Goal: Task Accomplishment & Management: Manage account settings

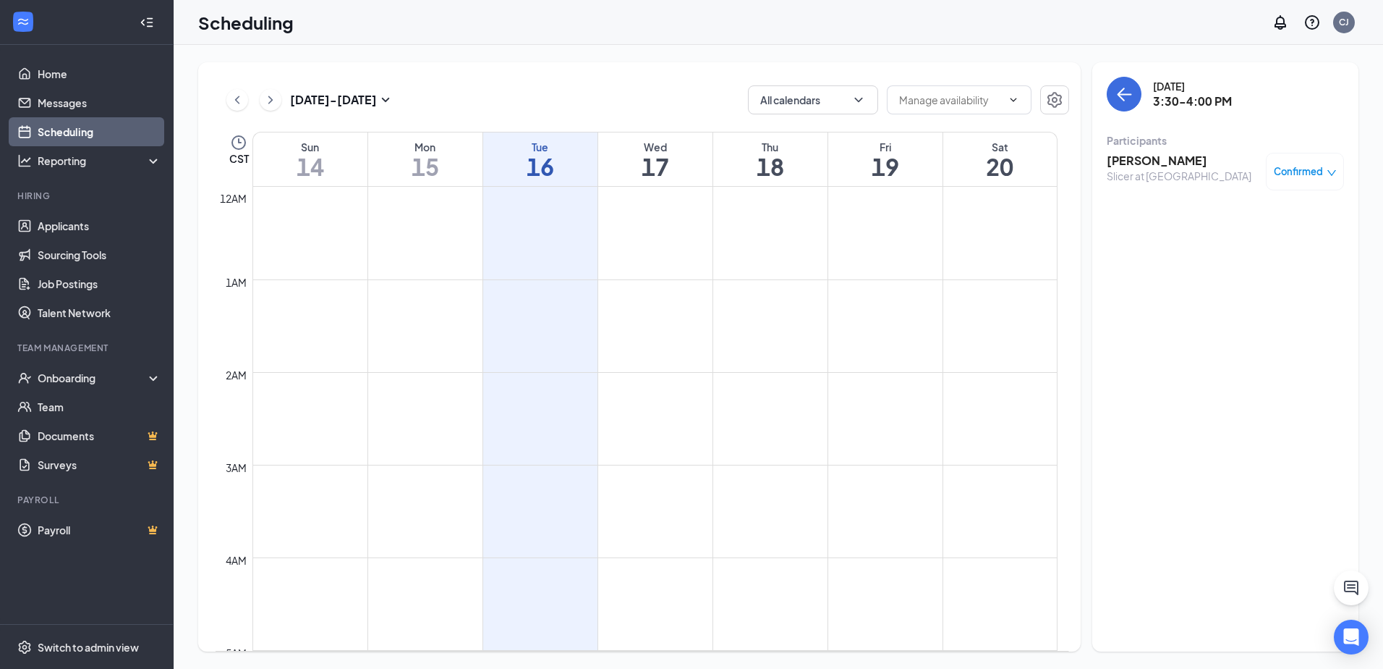
scroll to position [1220, 0]
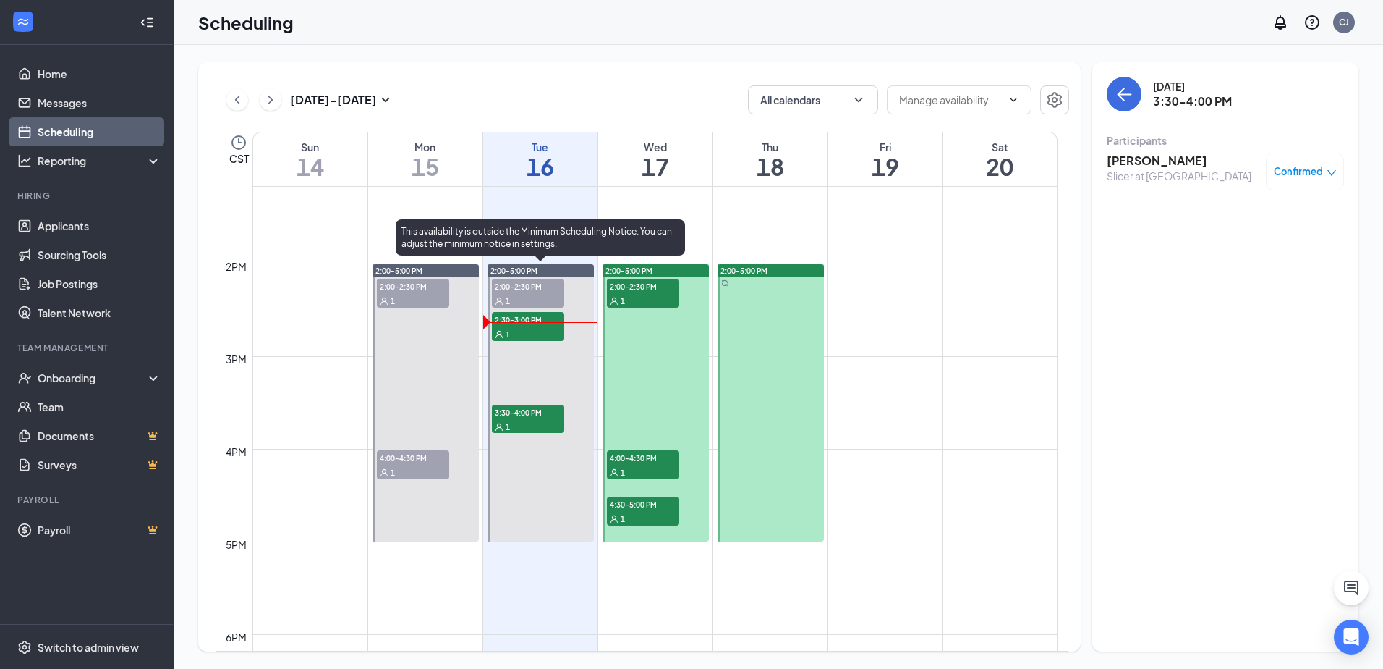
click at [538, 292] on span "2:00-2:30 PM" at bounding box center [528, 286] width 72 height 14
click at [524, 314] on span "2:30-3:00 PM" at bounding box center [528, 319] width 72 height 14
click at [514, 420] on div "1" at bounding box center [528, 426] width 72 height 14
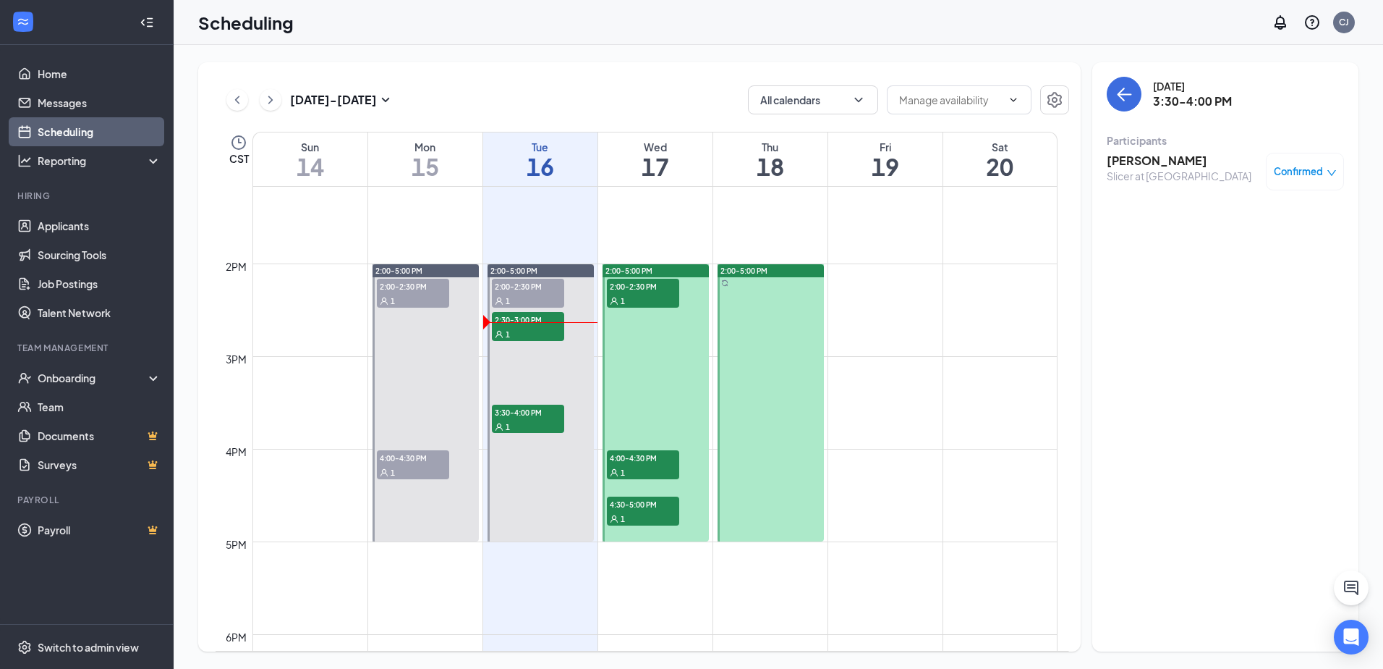
click at [601, 86] on div "[DATE] - [DATE] All calendars" at bounding box center [643, 99] width 854 height 29
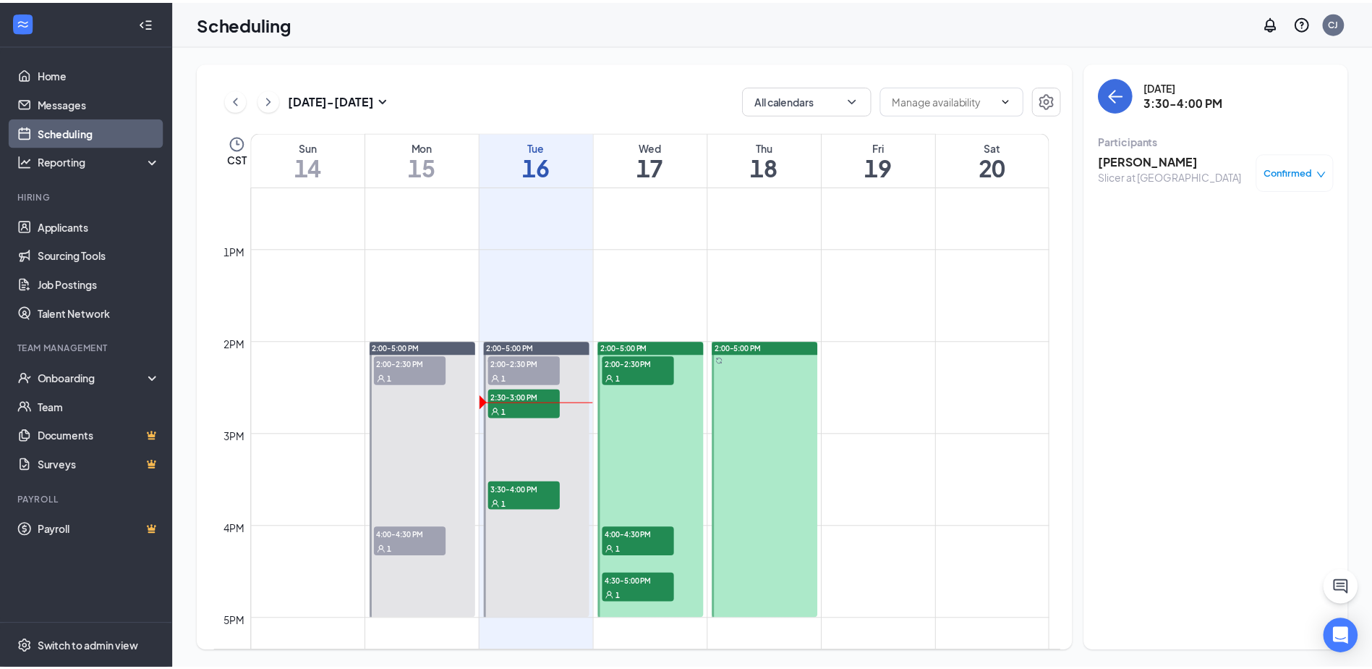
scroll to position [1145, 0]
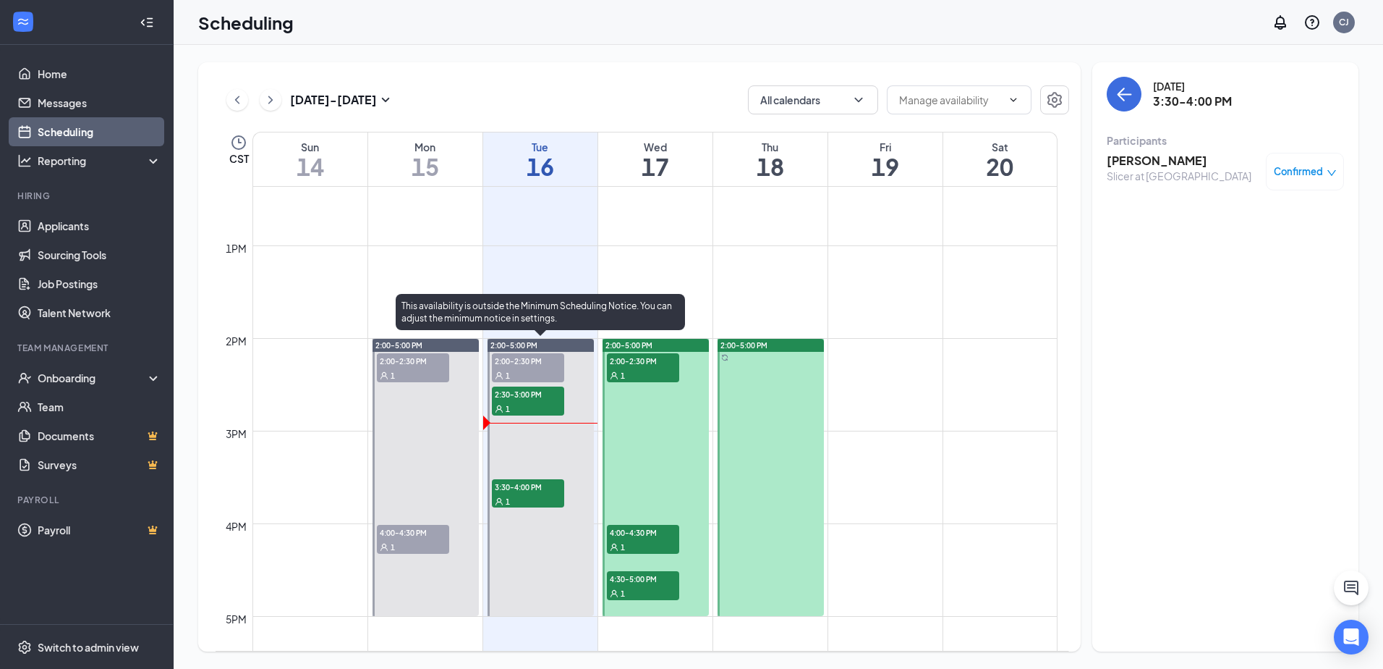
click at [512, 491] on span "3:30-4:00 PM" at bounding box center [528, 486] width 72 height 14
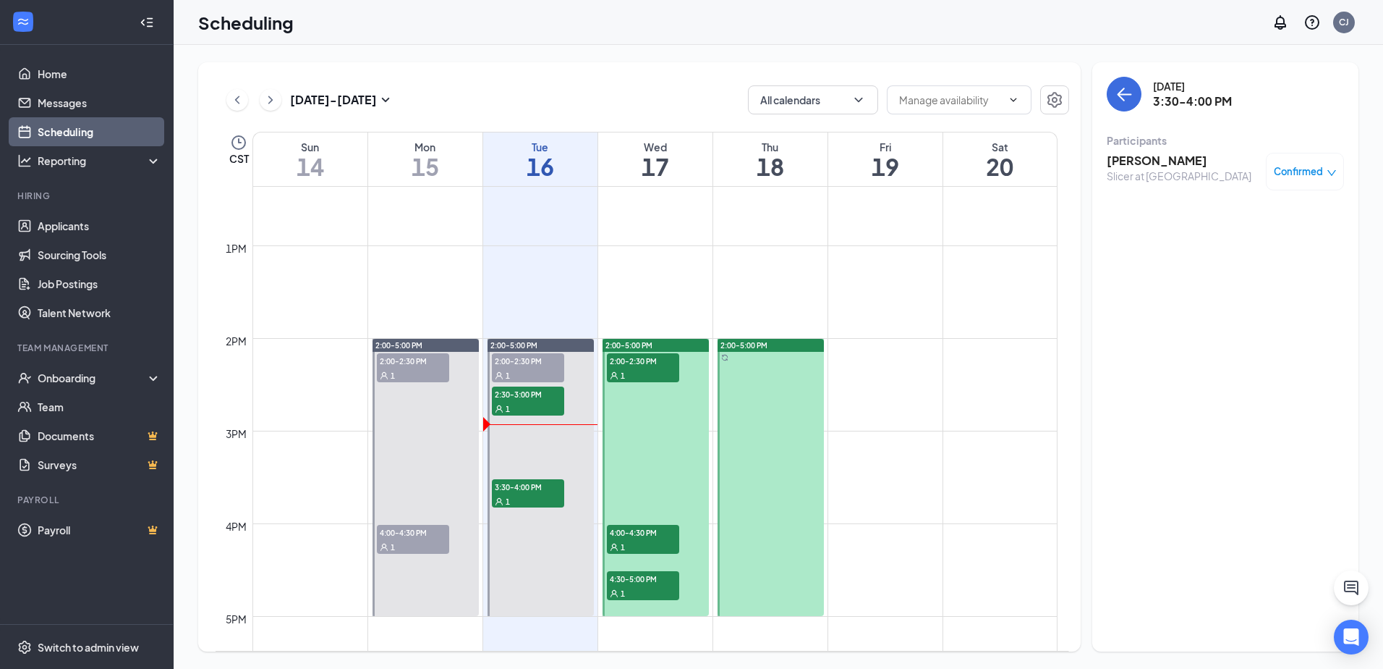
click at [652, 355] on span "2:00-2:30 PM" at bounding box center [643, 360] width 72 height 14
click at [85, 218] on link "Applicants" at bounding box center [100, 225] width 124 height 29
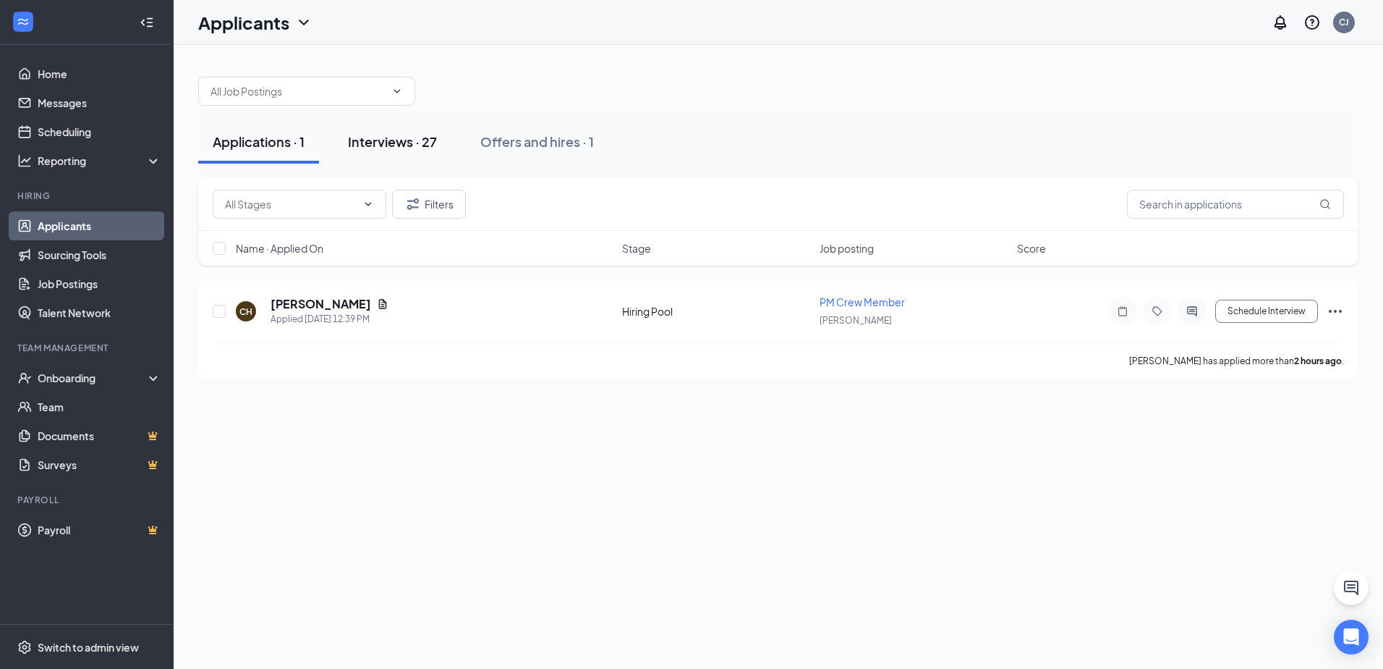
click at [394, 141] on div "Interviews · 27" at bounding box center [392, 141] width 89 height 18
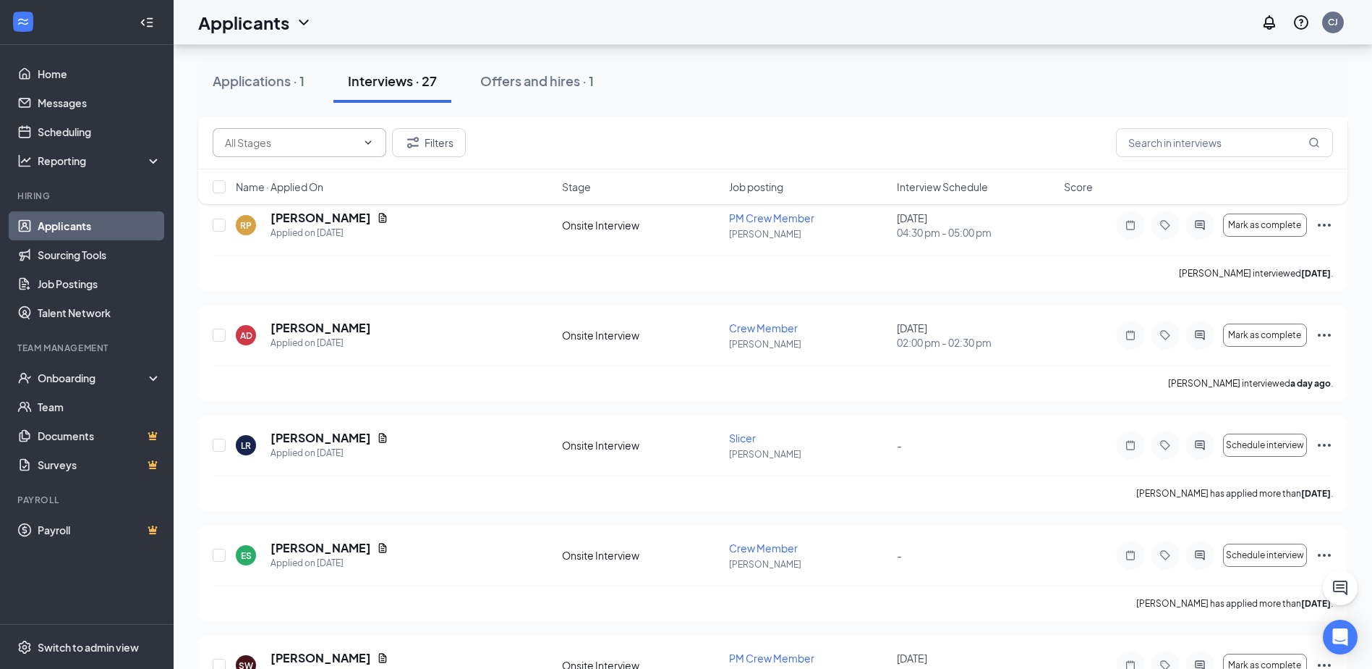
scroll to position [1137, 0]
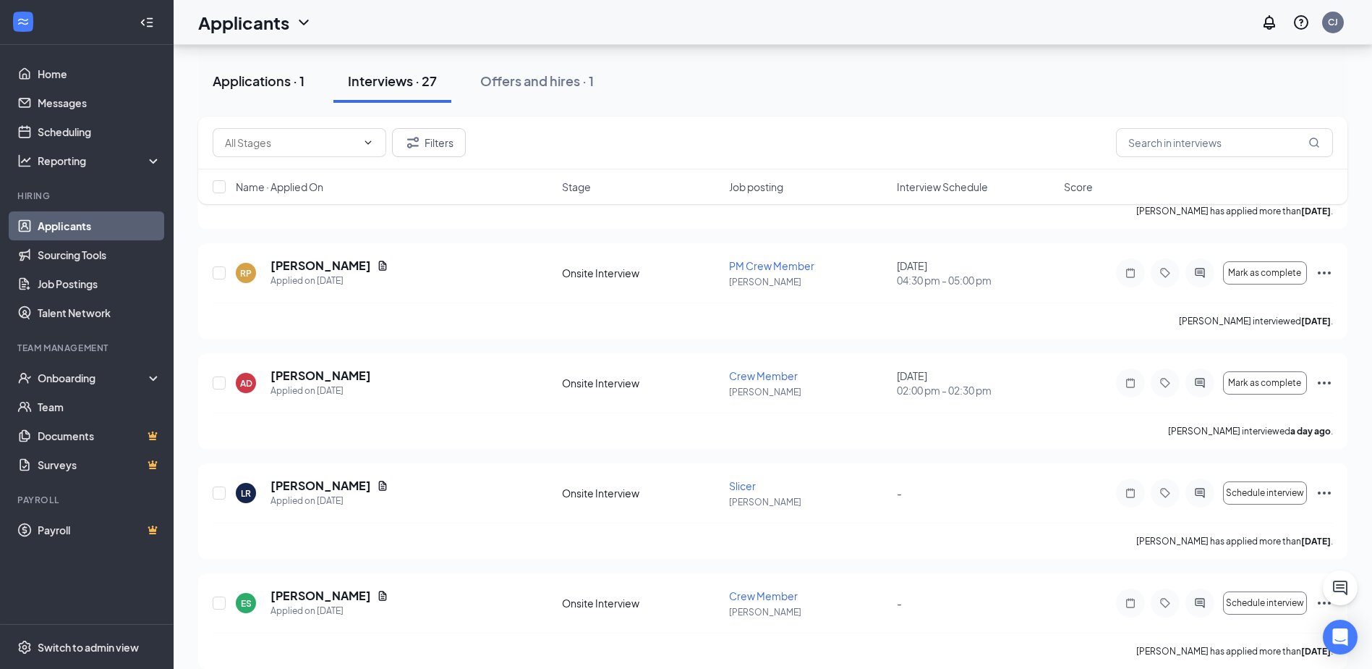
click at [272, 83] on div "Applications · 1" at bounding box center [259, 81] width 92 height 18
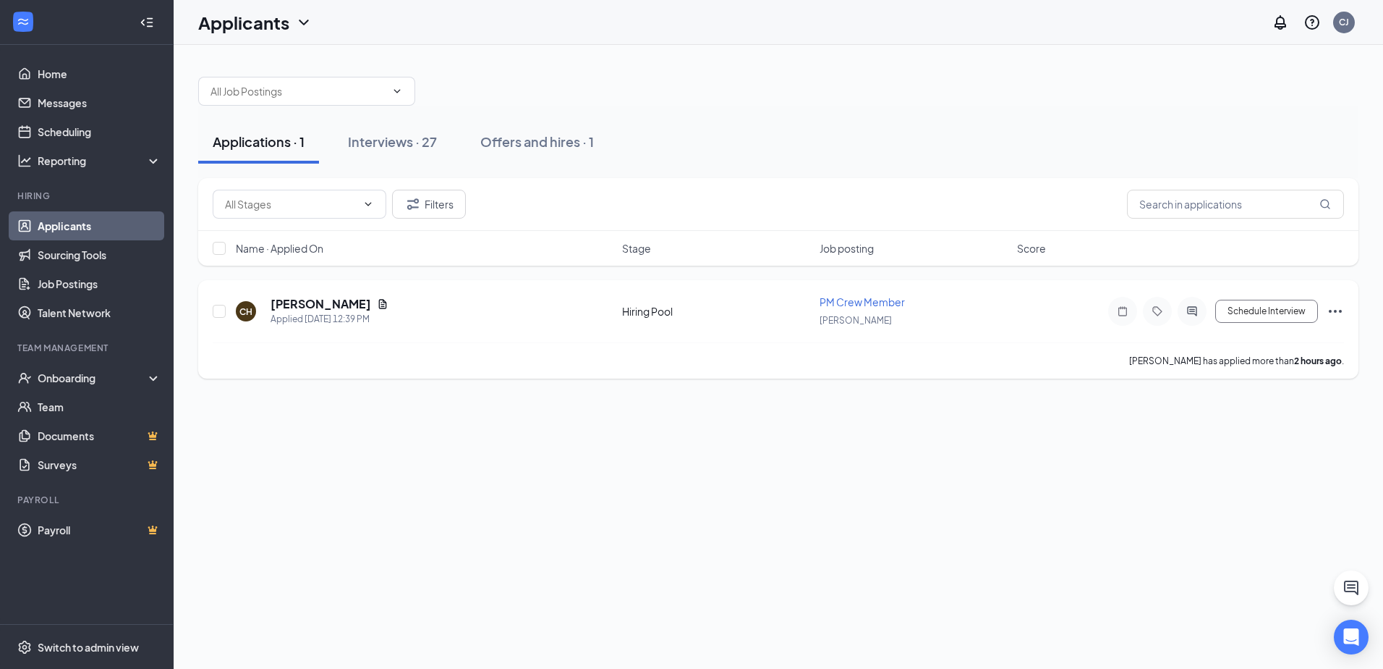
click at [334, 292] on div "CH [PERSON_NAME] Applied [DATE] 12:39 PM Hiring Pool PM Crew Member [PERSON_NAM…" at bounding box center [778, 329] width 1160 height 98
click at [327, 305] on h5 "[PERSON_NAME]" at bounding box center [321, 304] width 101 height 16
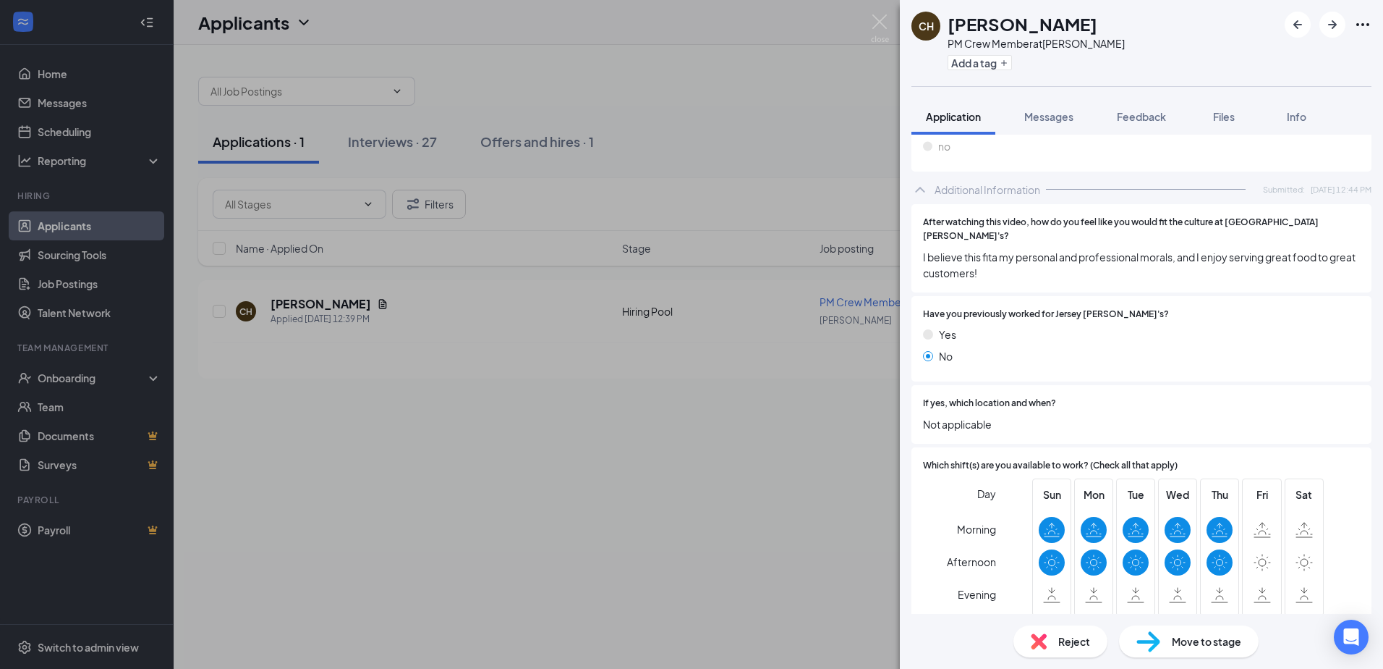
scroll to position [467, 0]
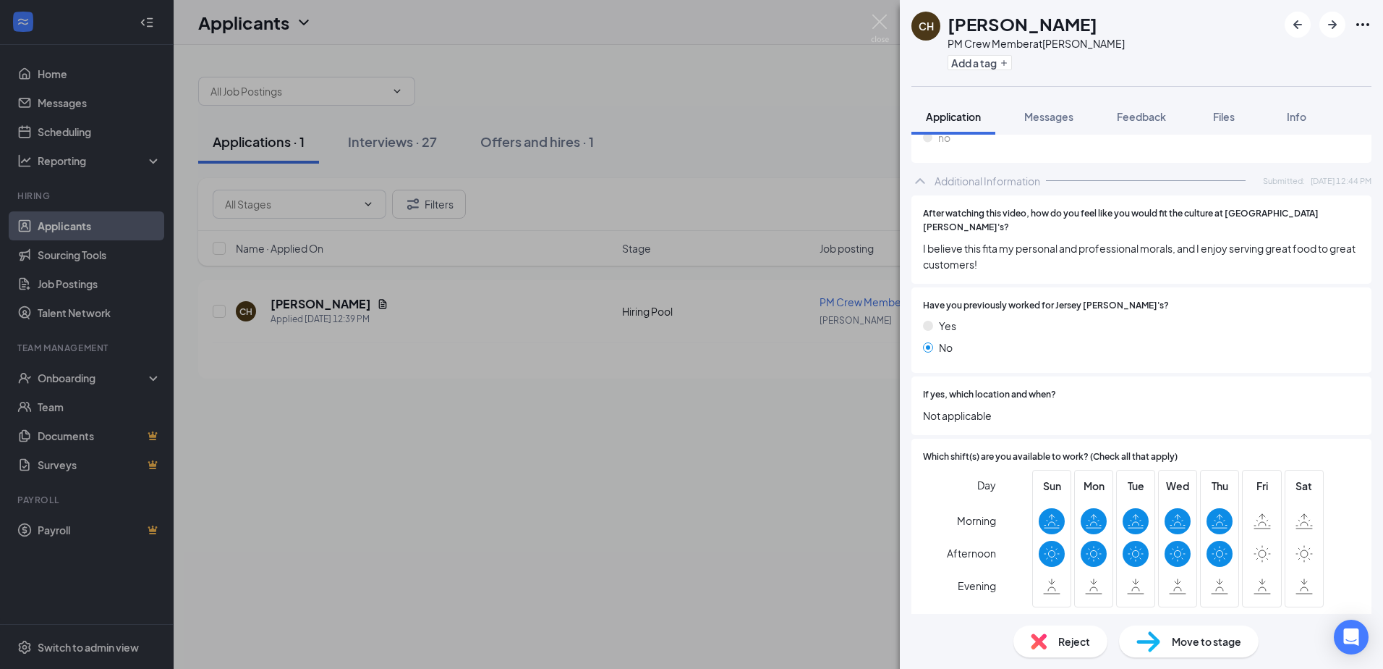
click at [708, 441] on div "CH [PERSON_NAME] PM Crew Member at [PERSON_NAME] Add a tag Application Messages…" at bounding box center [691, 334] width 1383 height 669
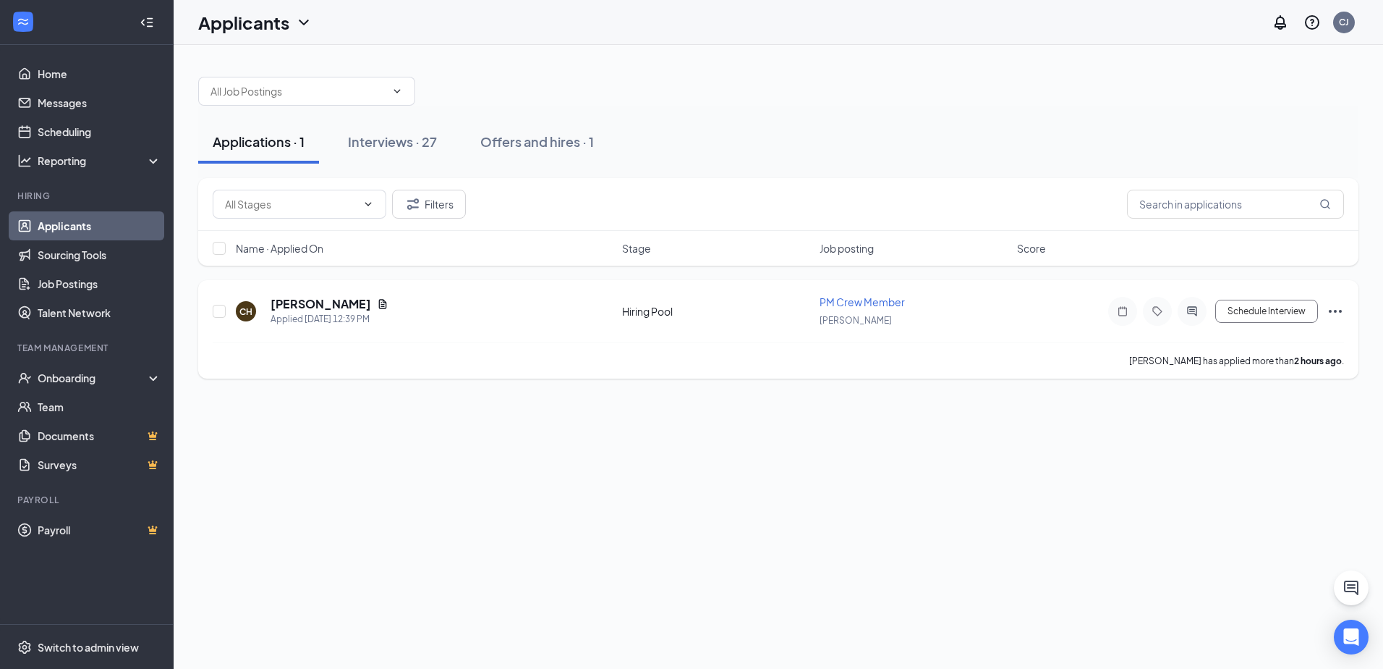
click at [1276, 298] on div "Schedule Interview" at bounding box center [1214, 311] width 260 height 29
click at [1274, 313] on button "Schedule Interview" at bounding box center [1266, 311] width 103 height 23
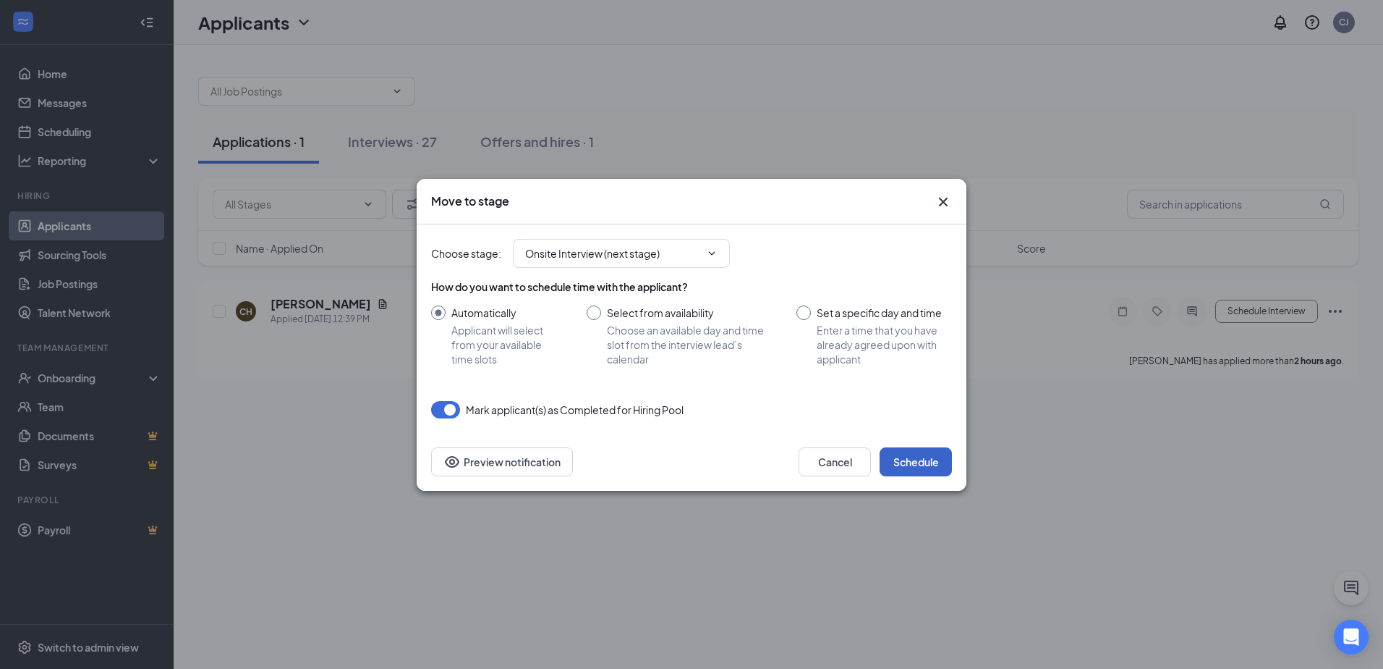
click at [912, 470] on button "Schedule" at bounding box center [916, 461] width 72 height 29
